Goal: Find specific page/section: Find specific page/section

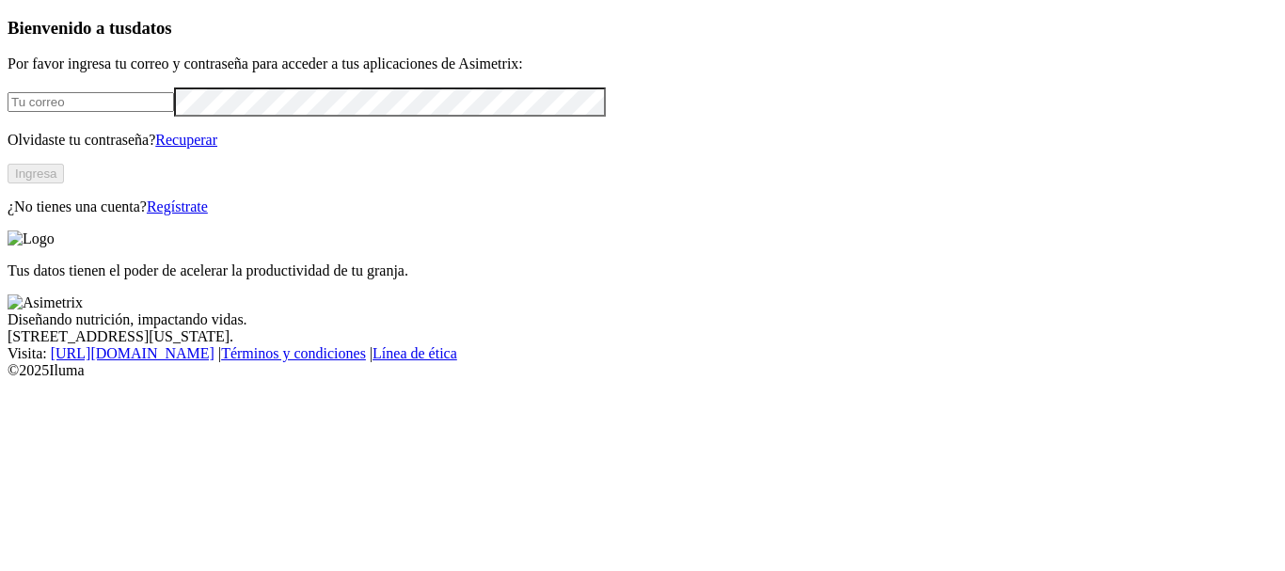
type input "[EMAIL_ADDRESS][DOMAIN_NAME]"
click at [64, 183] on button "Ingresa" at bounding box center [36, 174] width 56 height 20
